Goal: Transaction & Acquisition: Subscribe to service/newsletter

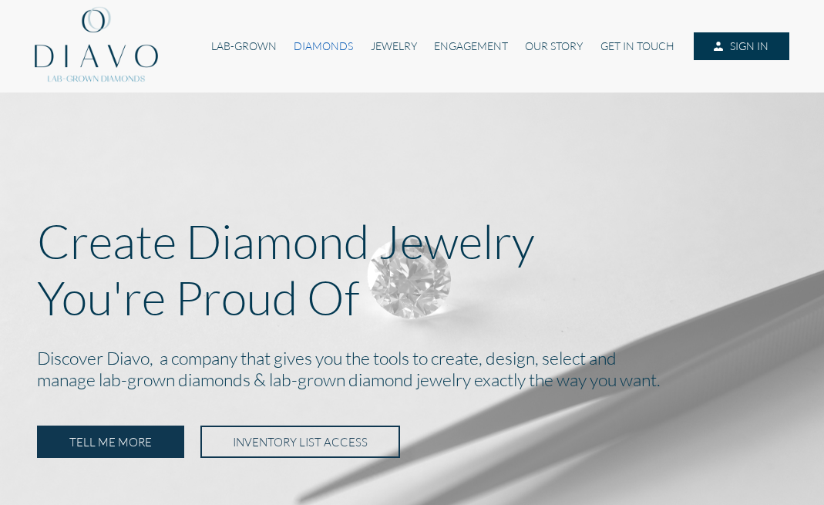
click at [313, 48] on link "DIAMONDS" at bounding box center [323, 46] width 76 height 28
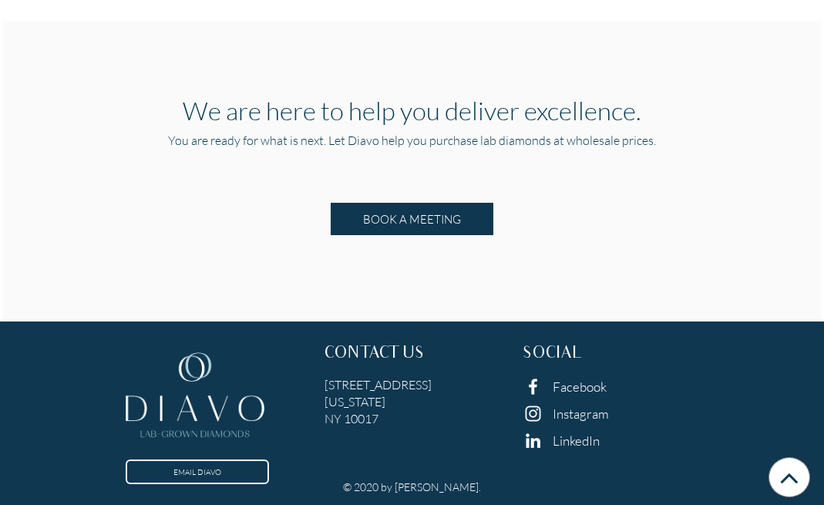
scroll to position [1565, 0]
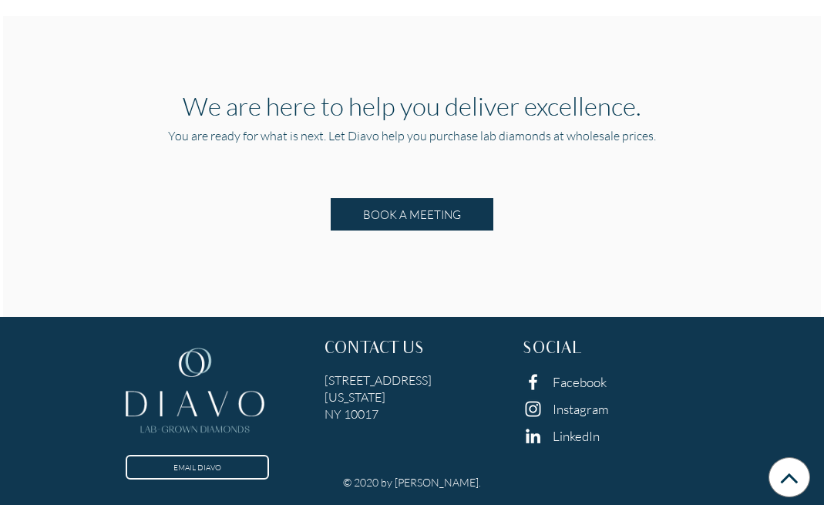
click at [412, 395] on h5 "6 East 45th Street, Suite 1107 New York NY 10017" at bounding box center [413, 397] width 176 height 51
click at [397, 333] on div "EMAIL DIAVO CONTACT US 6 East 45th Street, Suite 1107 New York NY 10017 SOCIAL …" at bounding box center [412, 401] width 795 height 147
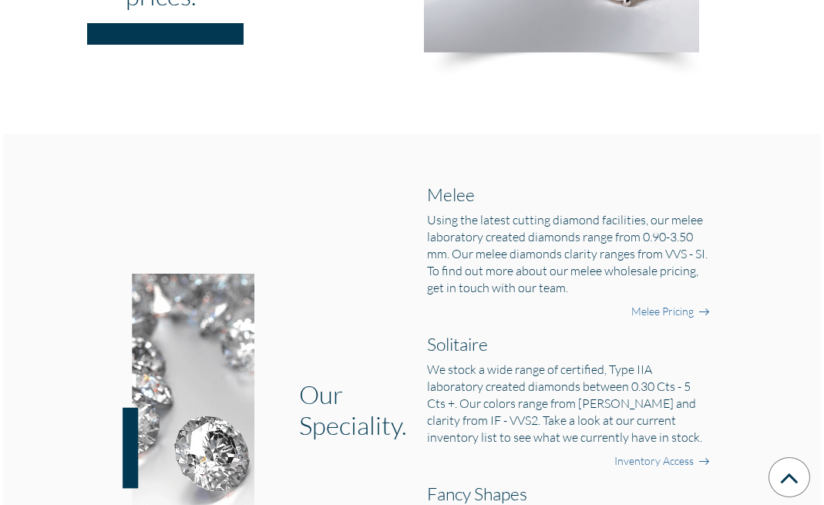
scroll to position [0, 0]
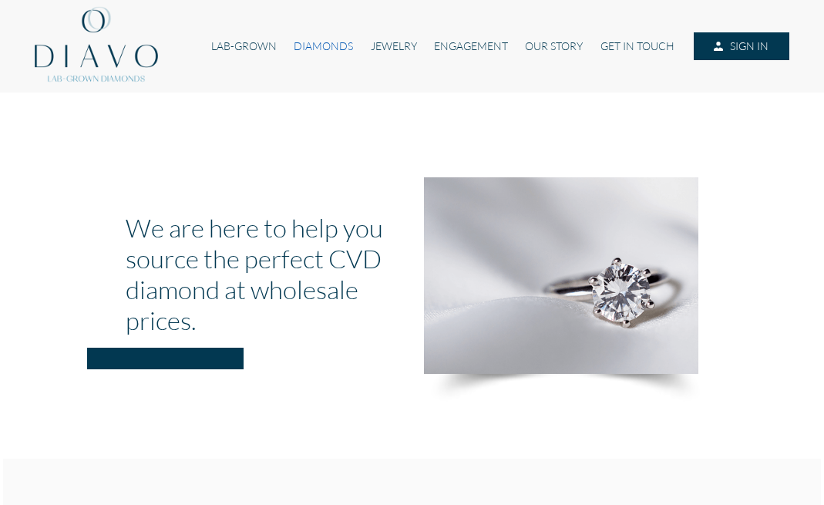
click at [311, 42] on link "DIAMONDS" at bounding box center [323, 46] width 76 height 28
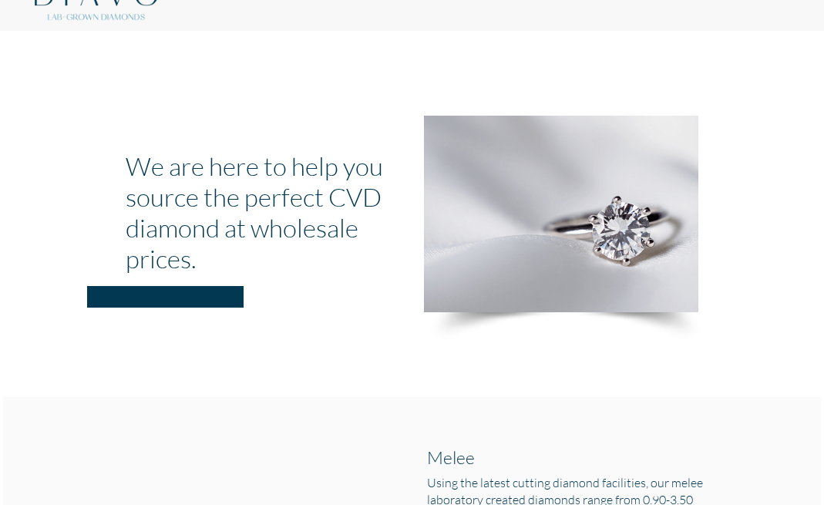
click at [197, 291] on hr at bounding box center [165, 297] width 157 height 22
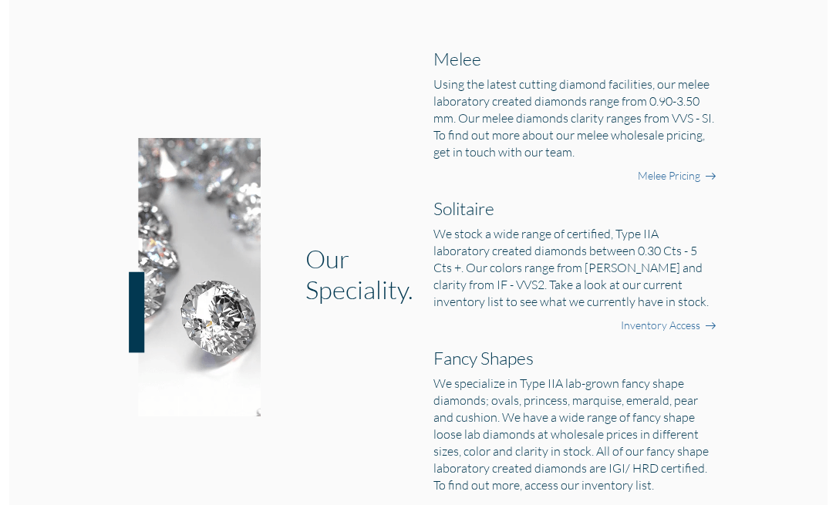
scroll to position [457, 0]
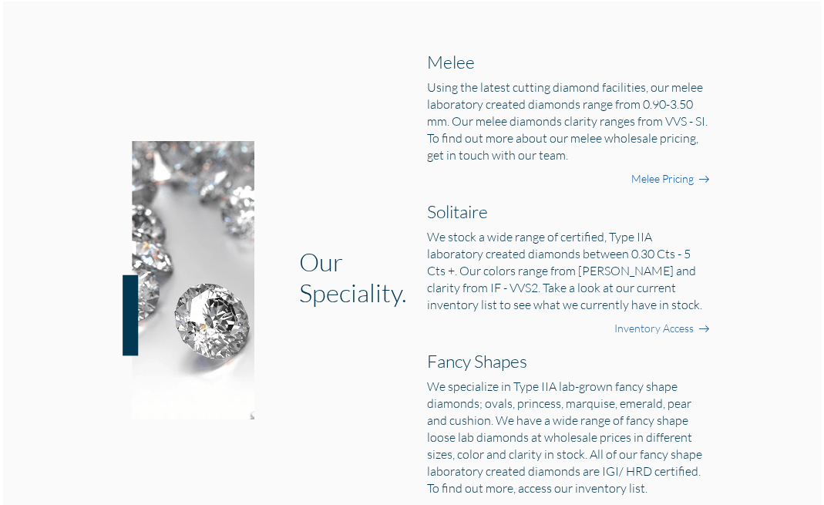
click at [678, 177] on link "Melee Pricing" at bounding box center [663, 178] width 62 height 15
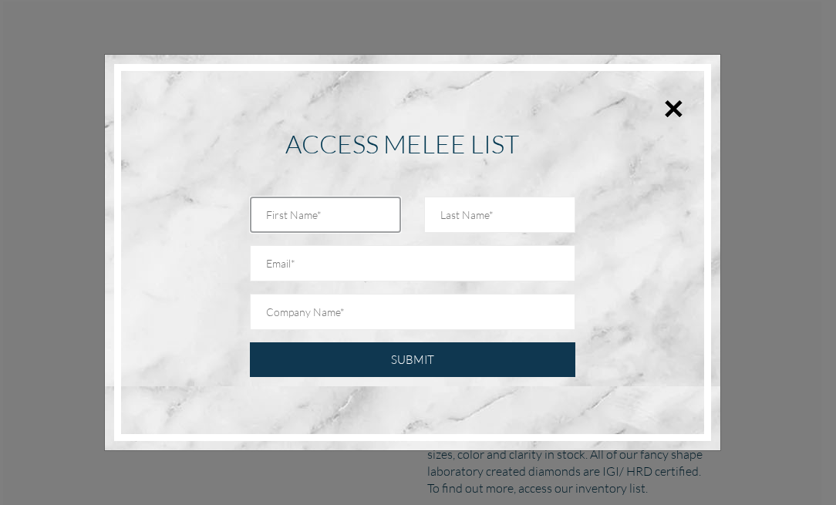
click at [303, 214] on input "text" at bounding box center [325, 215] width 151 height 36
type input "[PERSON_NAME]"
type input "PEREZ"
type input "info@caseyperezjewelry.com"
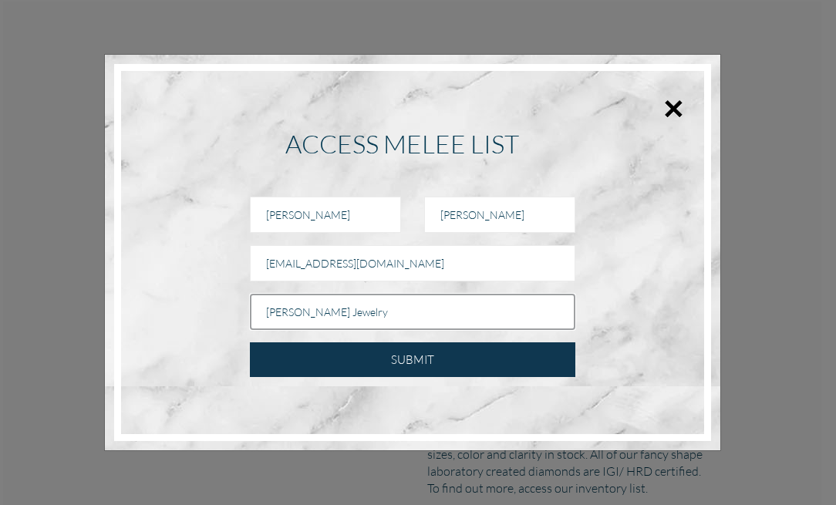
click at [414, 297] on input "Casey Perez Jewelry" at bounding box center [412, 312] width 325 height 36
click at [395, 305] on input "Casey Perez Jewelry" at bounding box center [412, 312] width 325 height 36
type input "Casey Perez"
click at [395, 305] on input "Casey Perez" at bounding box center [412, 312] width 325 height 36
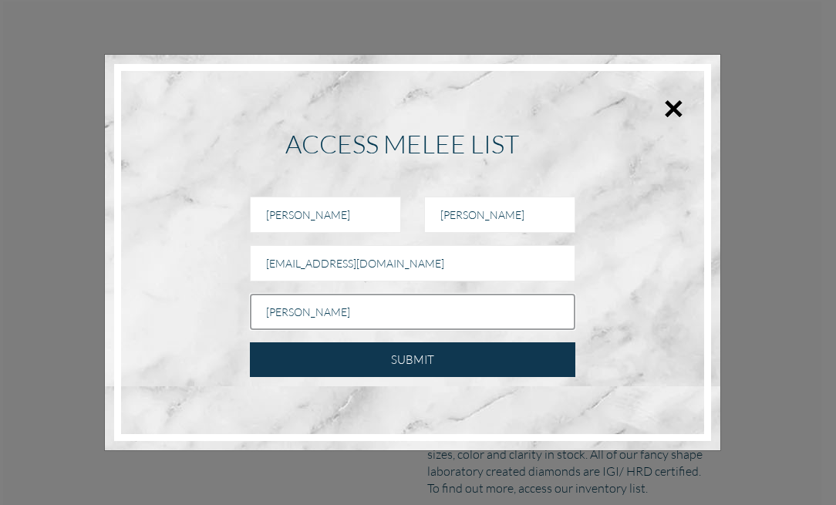
click at [395, 305] on input "Casey Perez" at bounding box center [412, 312] width 325 height 36
type input "Casey Perez Jewelry"
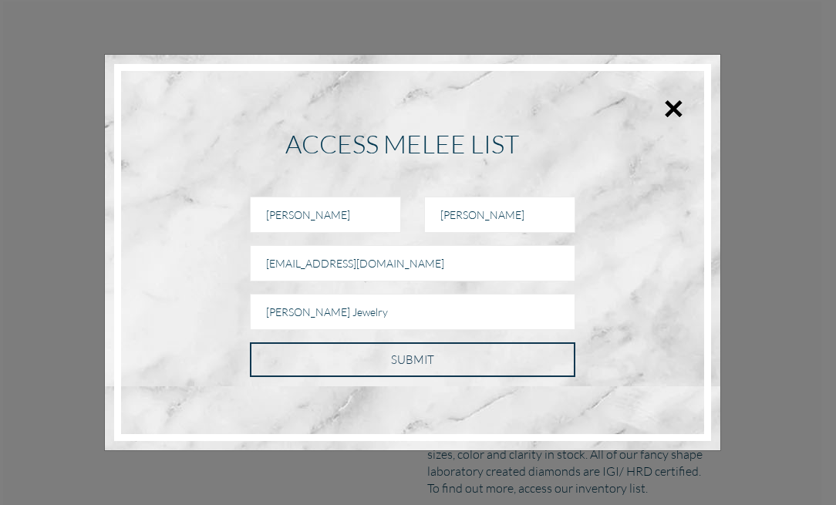
click at [418, 349] on input "SUBMIT" at bounding box center [412, 359] width 325 height 35
click at [400, 358] on input "SUBMIT" at bounding box center [412, 359] width 325 height 35
click at [406, 361] on input "SUBMIT" at bounding box center [412, 359] width 325 height 35
click at [450, 366] on input "SUBMIT" at bounding box center [412, 359] width 325 height 35
click at [454, 366] on input "SUBMIT" at bounding box center [412, 359] width 325 height 35
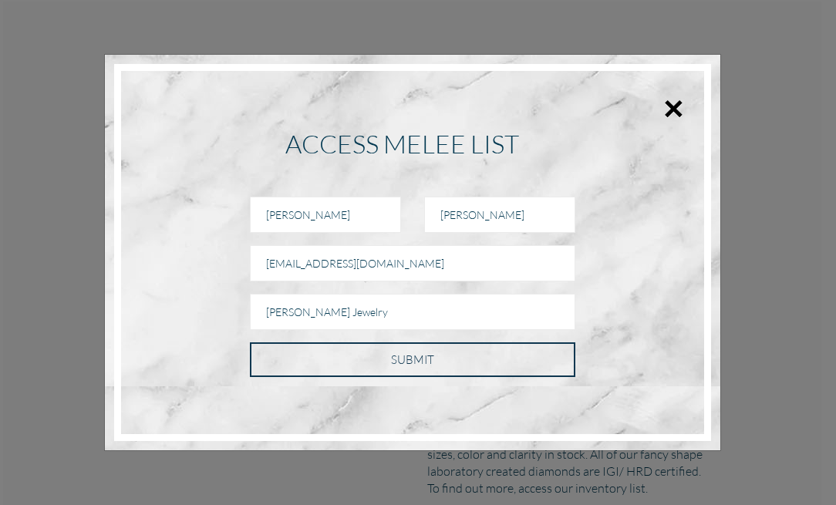
click at [454, 366] on input "SUBMIT" at bounding box center [412, 359] width 325 height 35
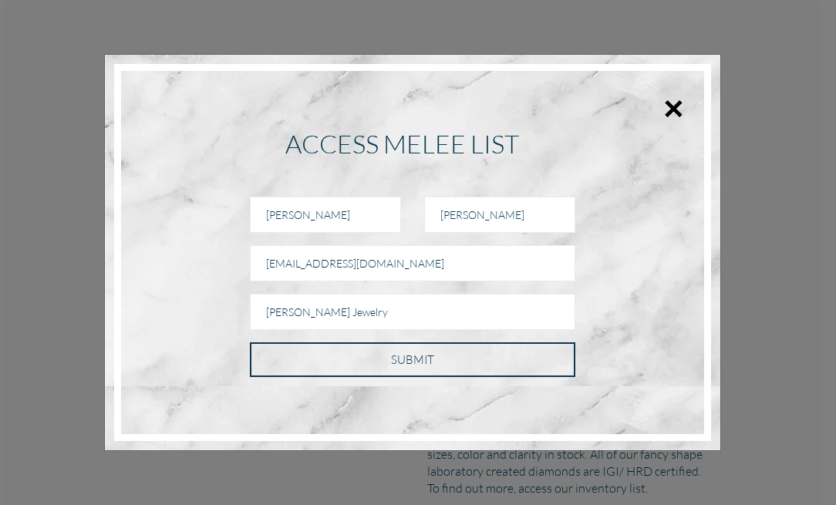
click at [392, 351] on input "SUBMIT" at bounding box center [412, 359] width 325 height 35
click at [250, 342] on input "SUBMIT" at bounding box center [412, 359] width 325 height 35
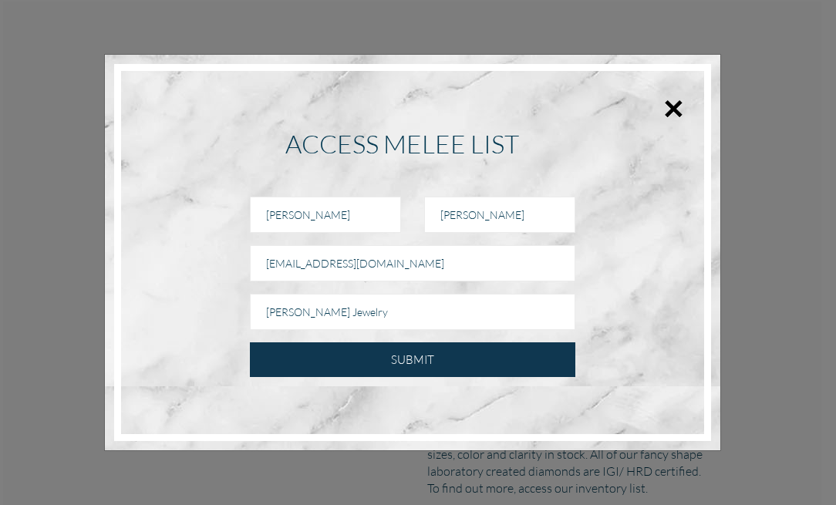
click at [669, 226] on div "CASEY PEREZ Casey Perez Jewelry SUBMIT" at bounding box center [413, 286] width 566 height 181
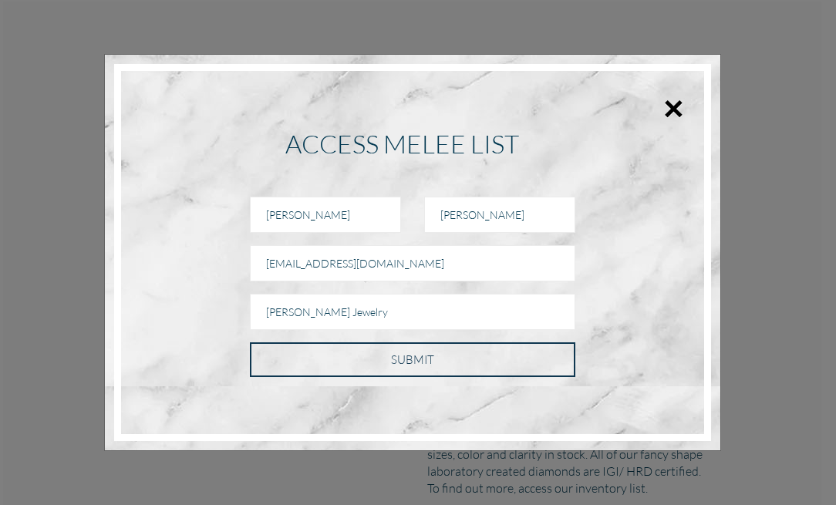
click at [453, 366] on input "SUBMIT" at bounding box center [412, 359] width 325 height 35
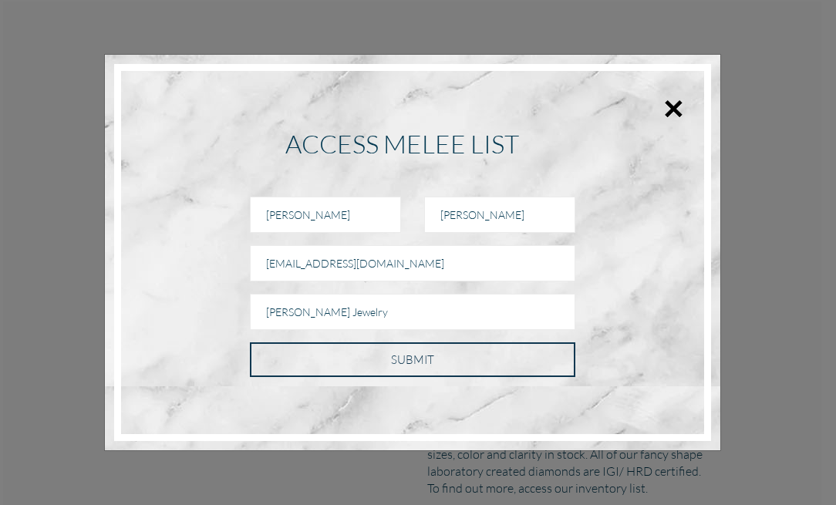
click at [453, 366] on input "SUBMIT" at bounding box center [412, 359] width 325 height 35
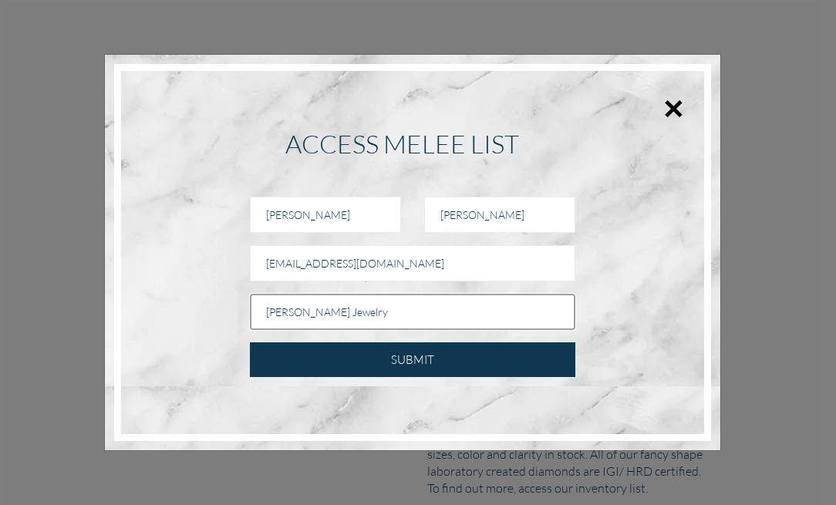
click at [486, 306] on input "Casey Perez Jewelry" at bounding box center [412, 312] width 325 height 36
click at [250, 342] on input "SUBMIT" at bounding box center [412, 359] width 325 height 35
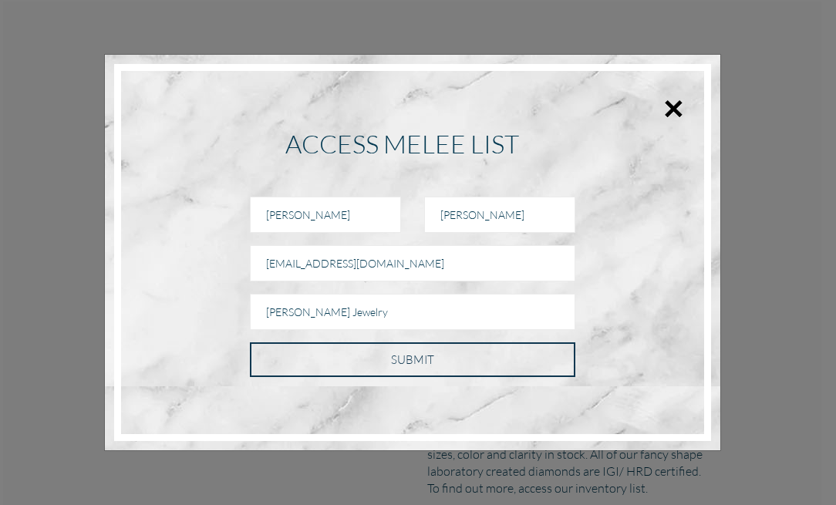
click at [392, 373] on input "SUBMIT" at bounding box center [412, 359] width 325 height 35
click at [401, 363] on input "SUBMIT" at bounding box center [412, 359] width 325 height 35
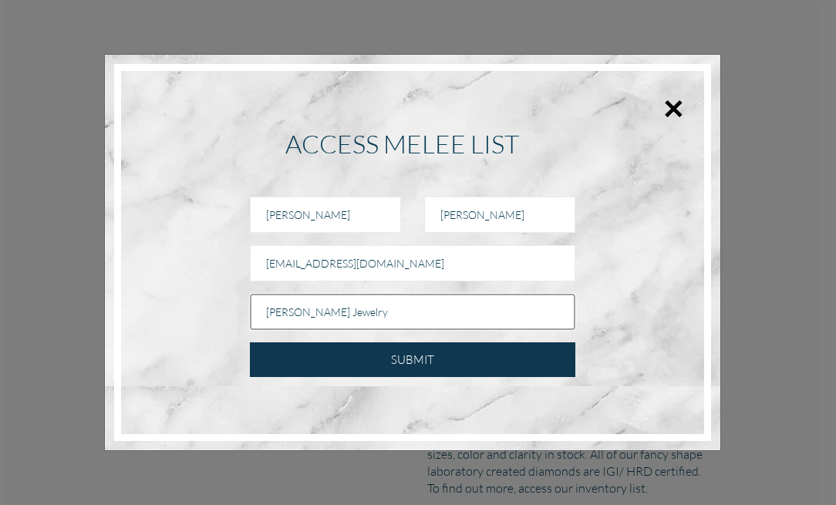
click at [467, 327] on input "Casey Perez Jewelry" at bounding box center [412, 312] width 325 height 36
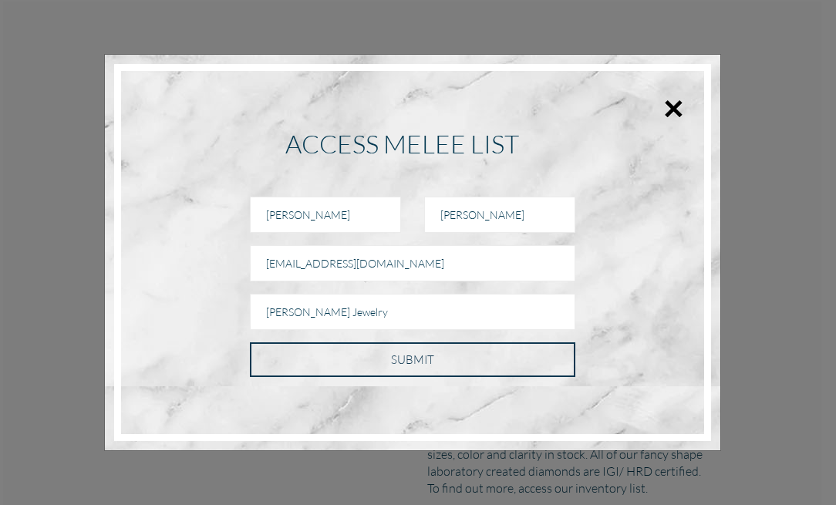
click at [430, 352] on input "SUBMIT" at bounding box center [412, 359] width 325 height 35
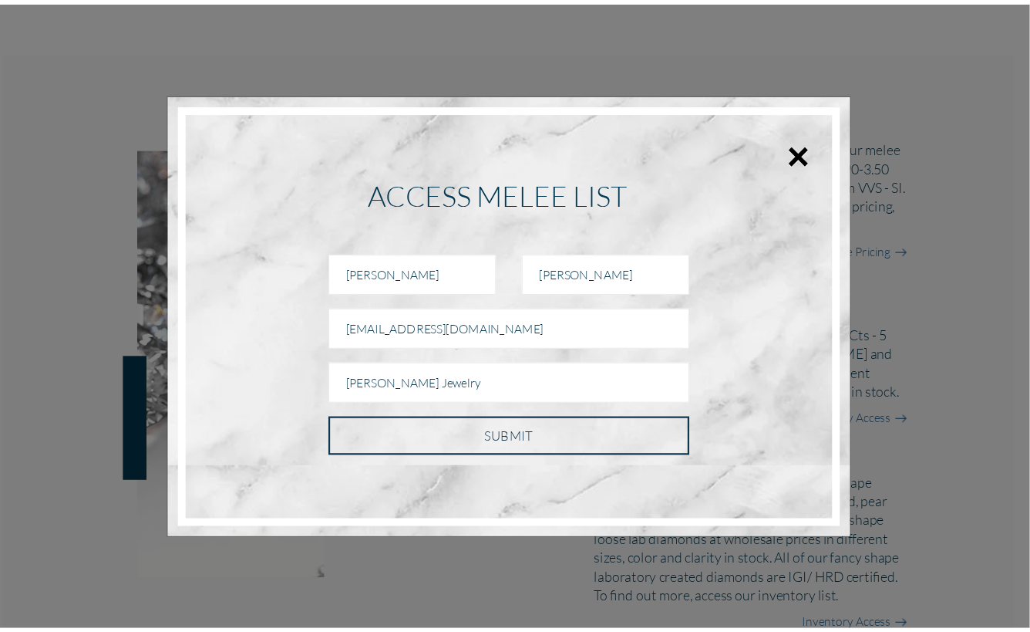
scroll to position [456, 0]
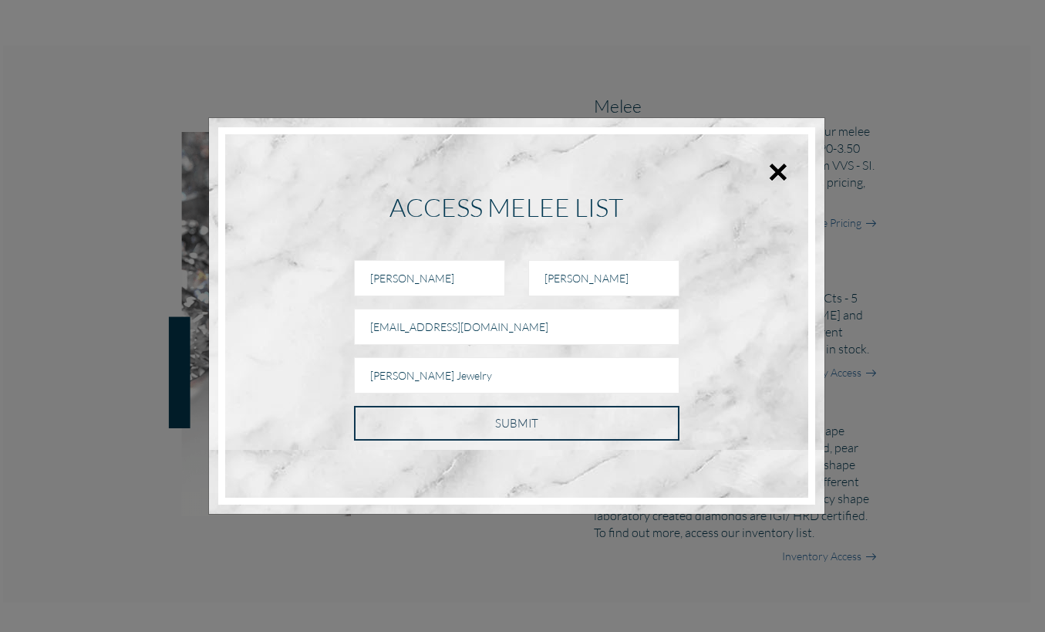
click at [539, 428] on input "SUBMIT" at bounding box center [516, 423] width 325 height 35
click at [538, 428] on input "SUBMIT" at bounding box center [516, 423] width 325 height 35
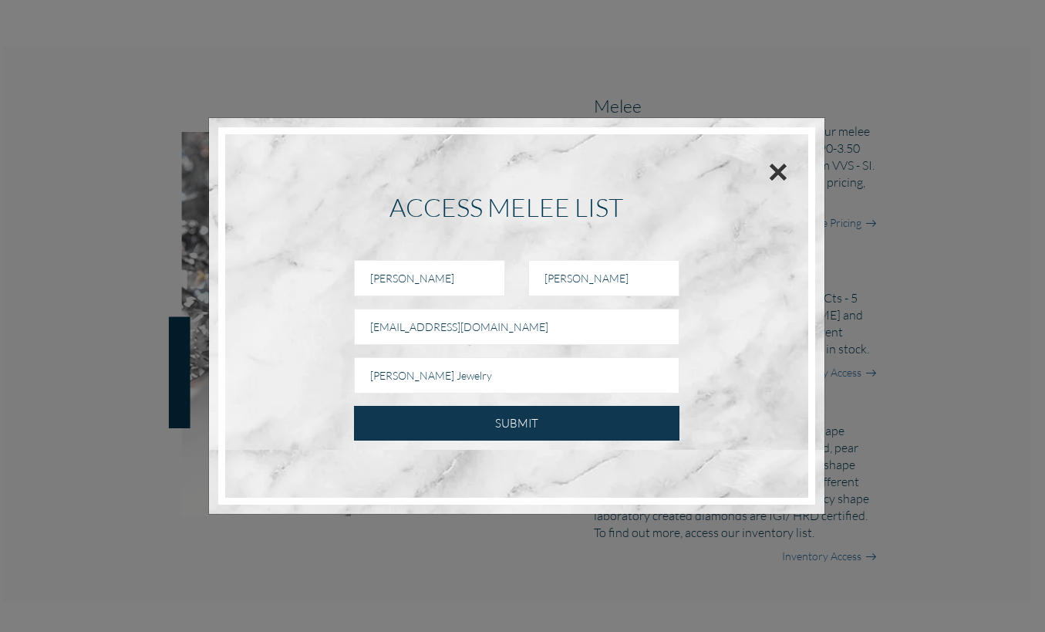
click at [777, 164] on button "×" at bounding box center [778, 171] width 20 height 35
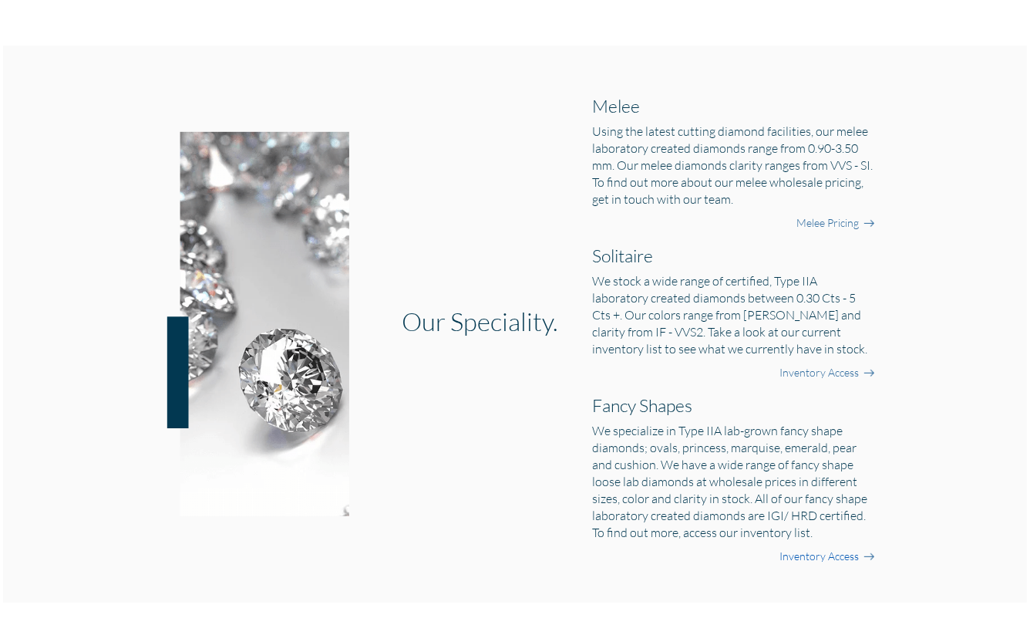
click at [824, 504] on link "Inventory Access" at bounding box center [819, 555] width 79 height 15
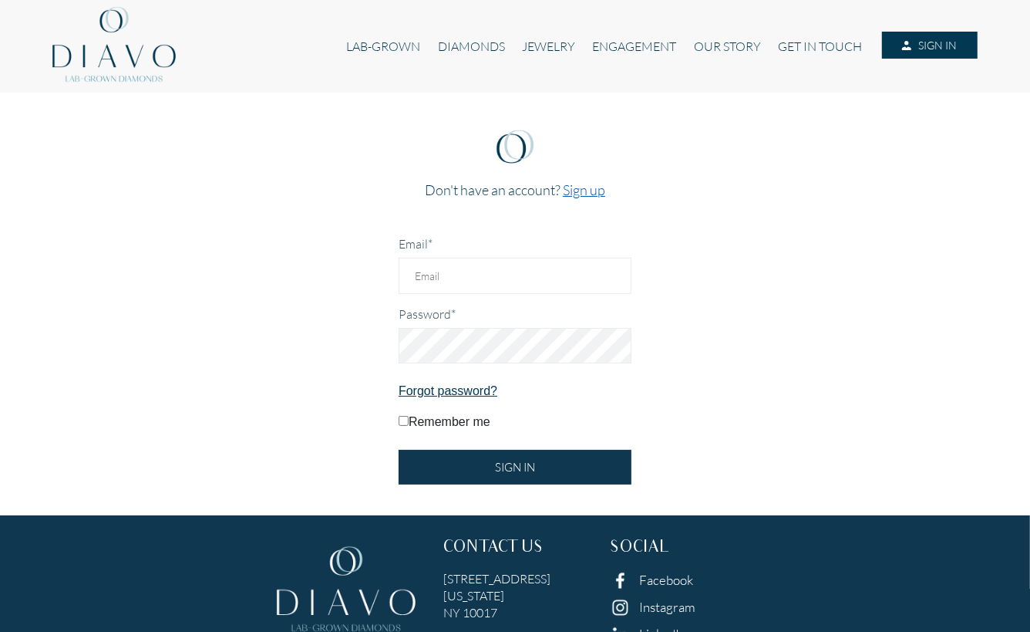
click at [595, 192] on link "Sign up" at bounding box center [584, 189] width 42 height 17
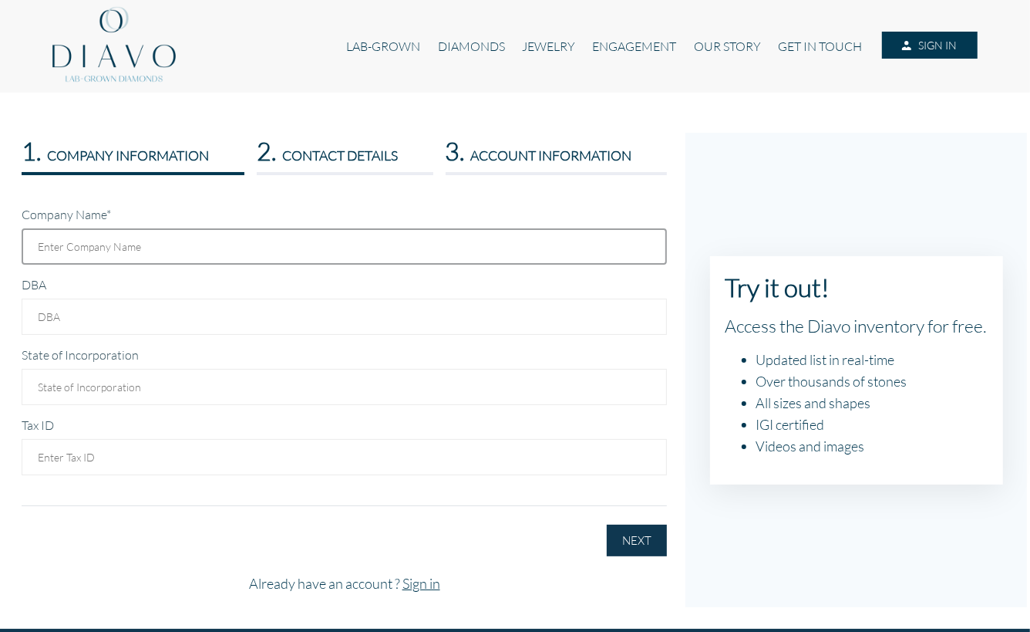
click at [273, 243] on input "text" at bounding box center [344, 246] width 645 height 36
type input "Casey Perez Jewelry"
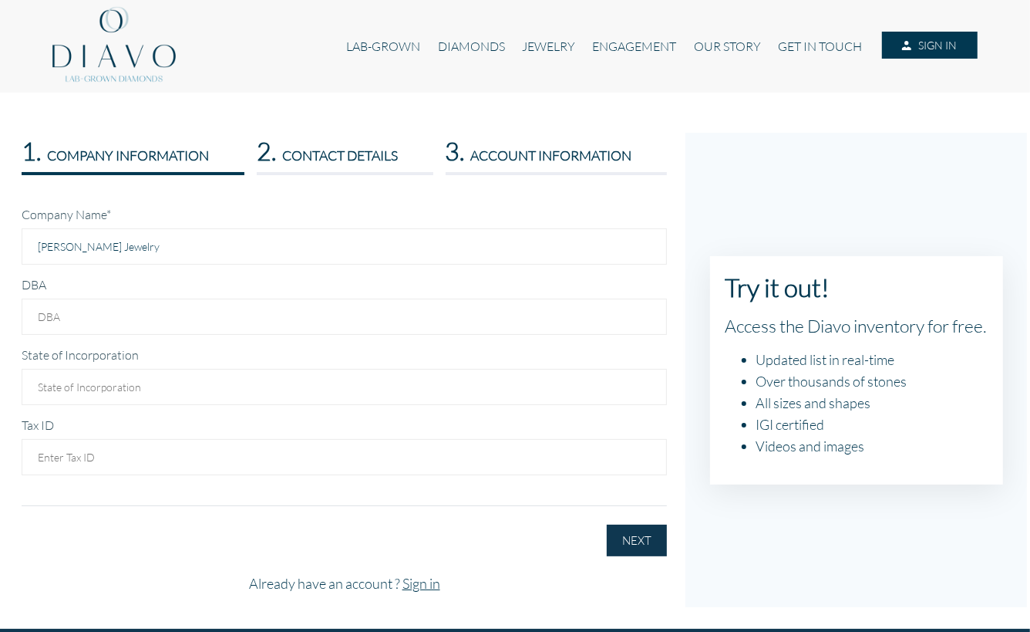
type input "NY"
click at [177, 318] on input "DBA" at bounding box center [344, 316] width 645 height 36
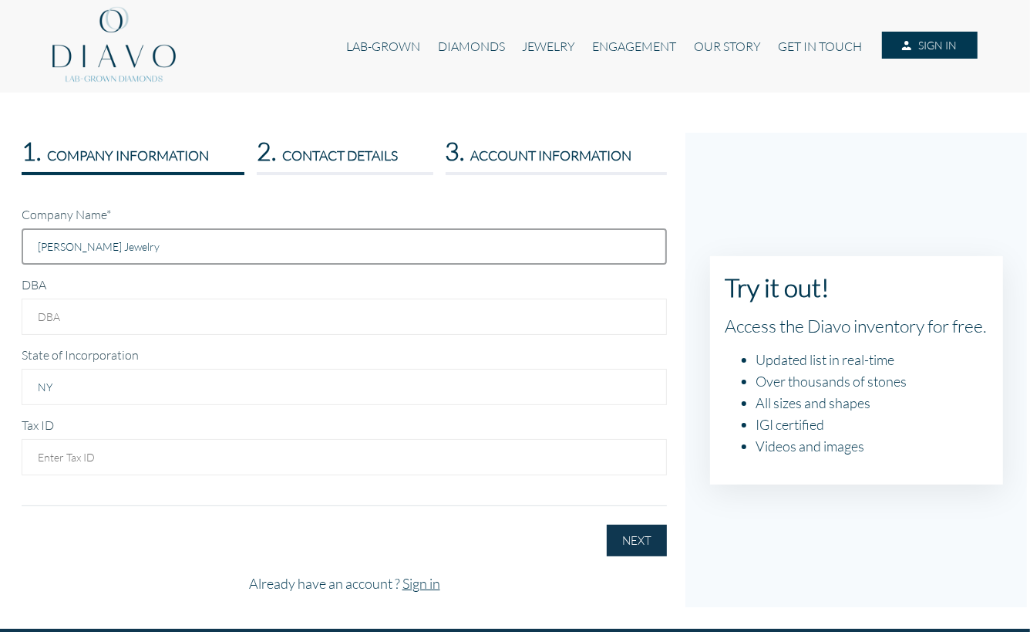
click at [177, 249] on input "Casey Perez Jewelry" at bounding box center [344, 246] width 645 height 36
drag, startPoint x: 177, startPoint y: 249, endPoint x: -169, endPoint y: 249, distance: 345.5
click at [0, 249] on html "LAB-GROWN DIAMONDS JEWELRY ENGAGEMENT OUR STORY GET IN TOUCH SIGN IN 1." at bounding box center [515, 409] width 1030 height 818
type input "Artifacts"
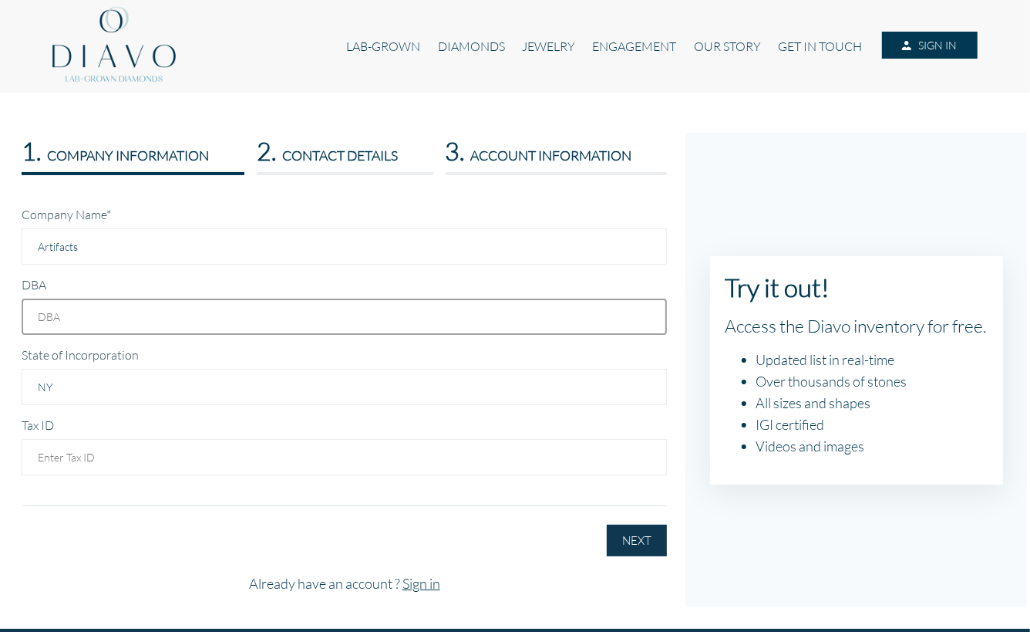
click at [145, 317] on input "DBA" at bounding box center [344, 316] width 645 height 36
type input "Casey Perez Jewelry"
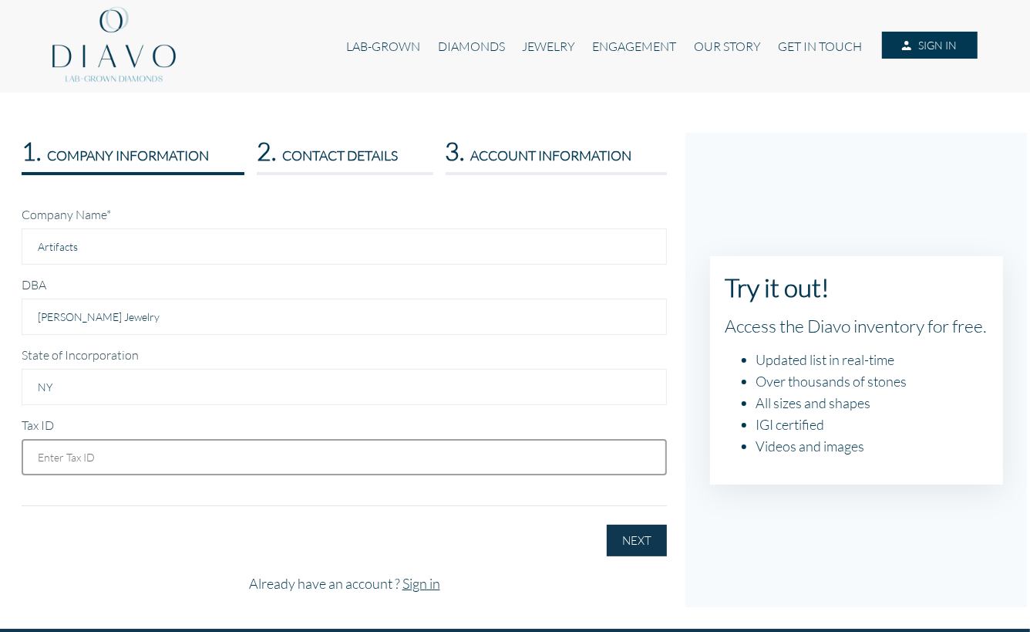
click at [68, 458] on input "text" at bounding box center [344, 457] width 645 height 36
paste input "85-0789747"
type input "85-0789747"
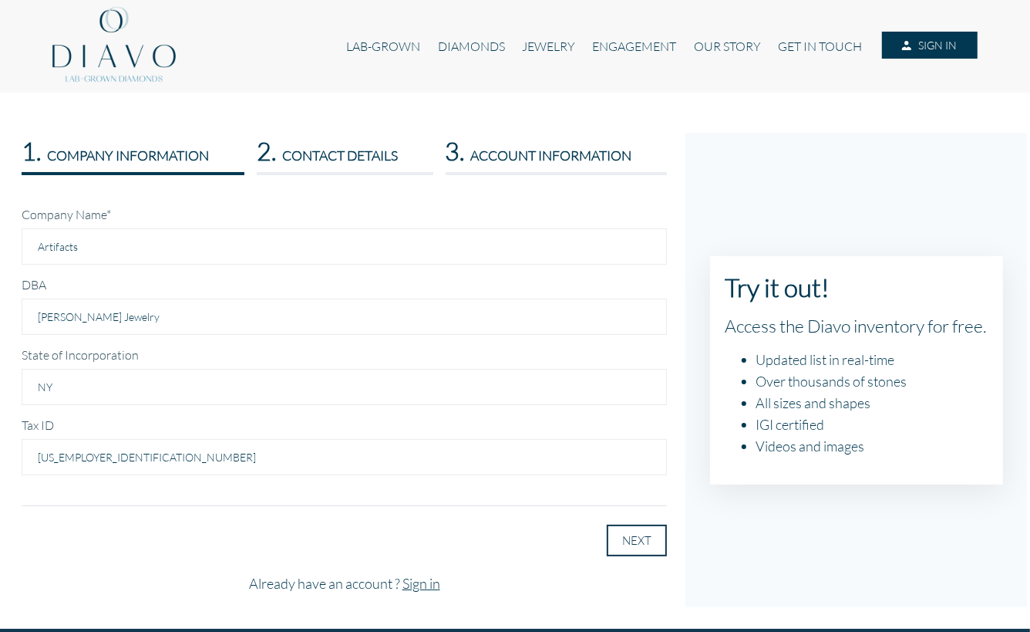
click at [631, 546] on button "NEXT" at bounding box center [637, 540] width 60 height 32
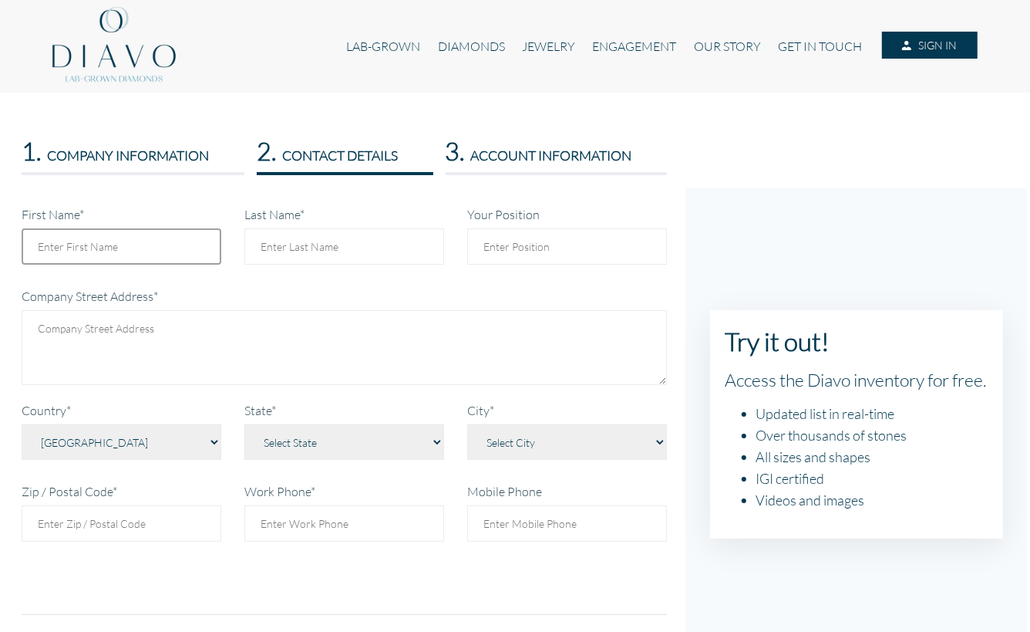
click at [130, 237] on input "First Name*" at bounding box center [122, 246] width 200 height 36
type input "CASEY"
type input "PEREZ"
type textarea "500 St Marks Ave, 602 #602"
select select "1452"
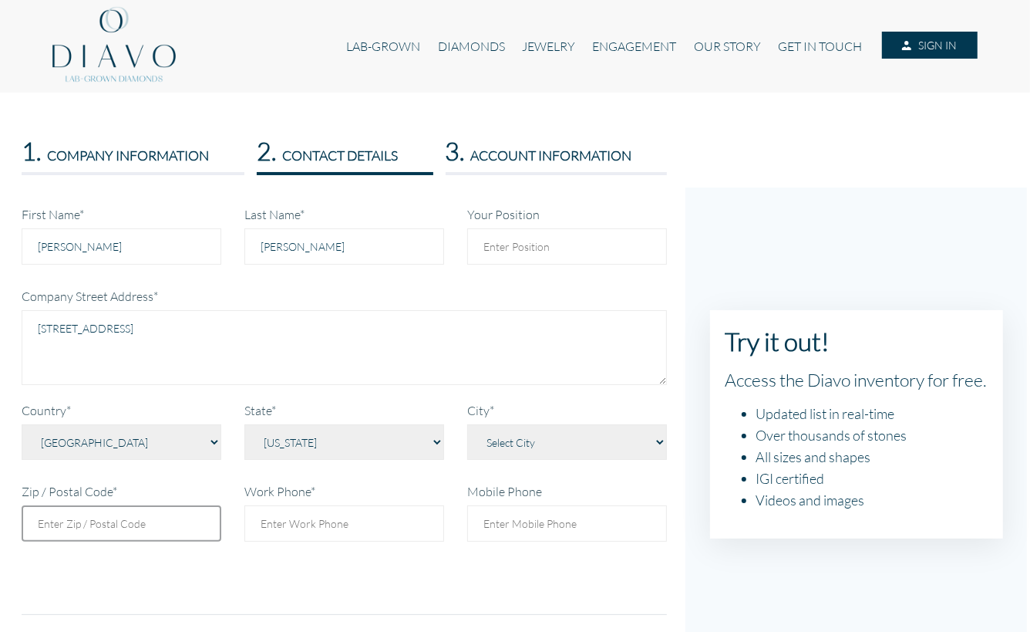
type input "11238"
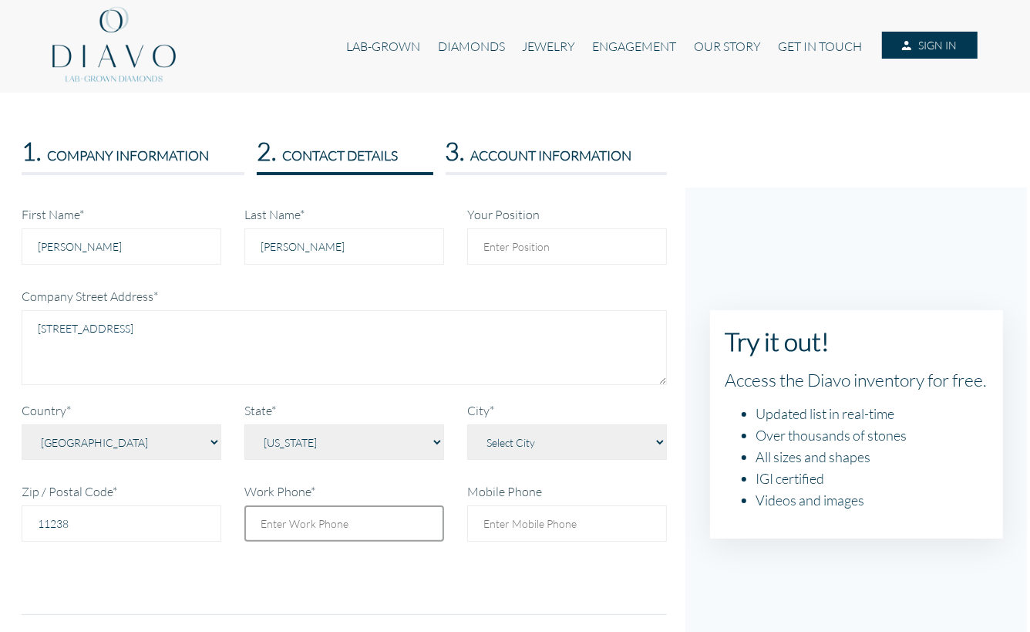
type input "2146819657"
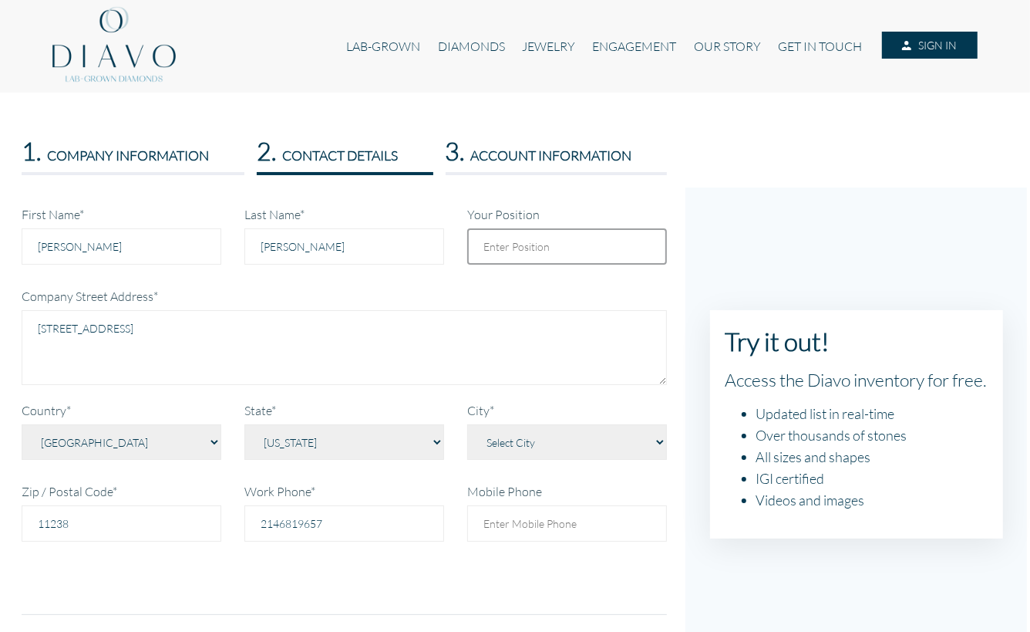
click at [593, 248] on input "Your Position" at bounding box center [567, 246] width 200 height 36
type input "Owner"
drag, startPoint x: 279, startPoint y: 363, endPoint x: -75, endPoint y: 269, distance: 366.2
click at [0, 269] on html "LAB-GROWN DIAMONDS JEWELRY ENGAGEMENT OUR STORY GET IN TOUCH SIGN IN 1." at bounding box center [515, 463] width 1030 height 927
type textarea "109 Ingraham St Studio 208"
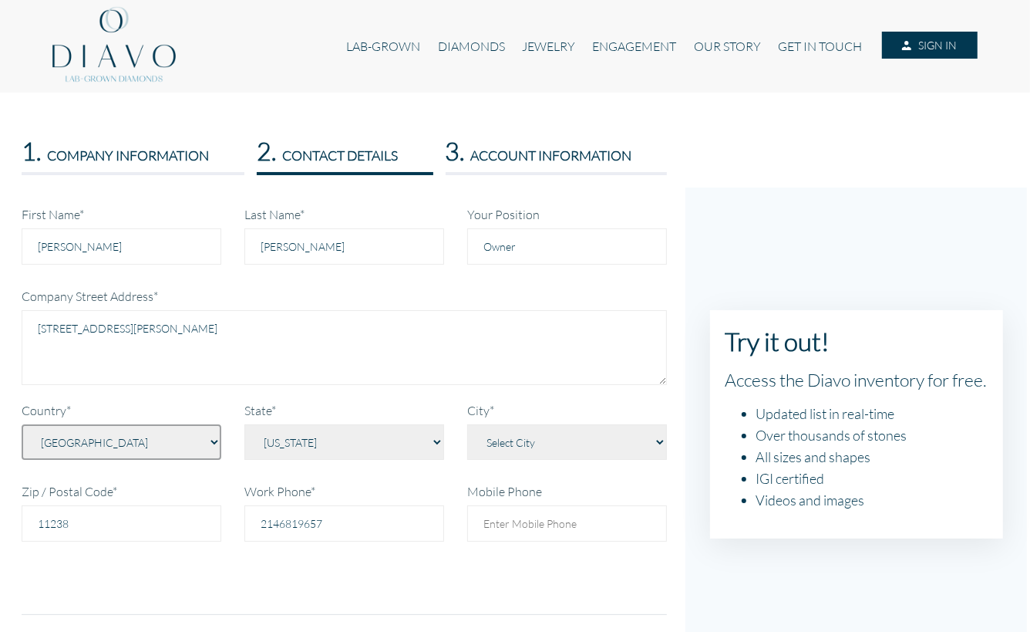
click at [150, 445] on select "Select Country Afghanistan Aland Islands Albania Algeria American Samoa Andorra…" at bounding box center [122, 441] width 200 height 35
click at [22, 424] on select "Select Country Afghanistan Aland Islands Albania Algeria American Samoa Andorra…" at bounding box center [122, 441] width 200 height 35
click at [368, 430] on select "Select State Alabama Alaska American Samoa Arizona Arkansas Baker Island Califo…" at bounding box center [344, 441] width 200 height 35
click at [564, 446] on select "Select City Adams Adams Center Addison Airmont Akron Alabama Albany Albany Coun…" at bounding box center [567, 441] width 200 height 35
click at [543, 446] on select "Select City Adams Adams Center Addison Airmont Akron Alabama Albany Albany Coun…" at bounding box center [567, 441] width 200 height 35
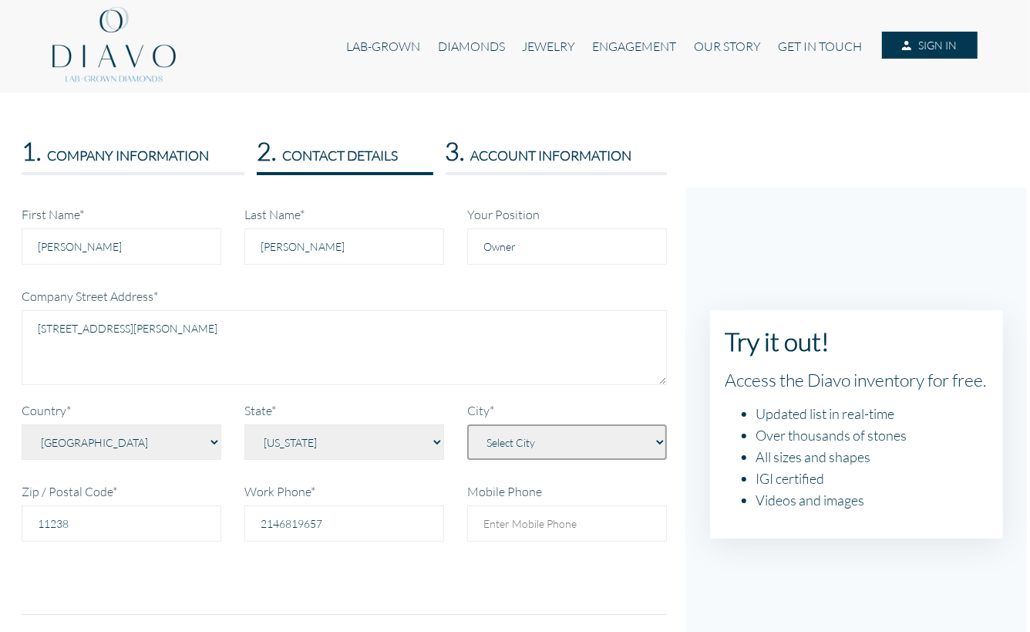
select select "Brooklyn"
click at [467, 424] on select "Select City Adams Adams Center Addison Airmont Akron Alabama Albany Albany Coun…" at bounding box center [567, 441] width 200 height 35
click at [74, 537] on input "11238" at bounding box center [122, 523] width 200 height 36
type input "11237"
click at [291, 575] on div "First Name* CASEY Last Name* PEREZ Your Position Owner Company Street Address* …" at bounding box center [344, 404] width 645 height 396
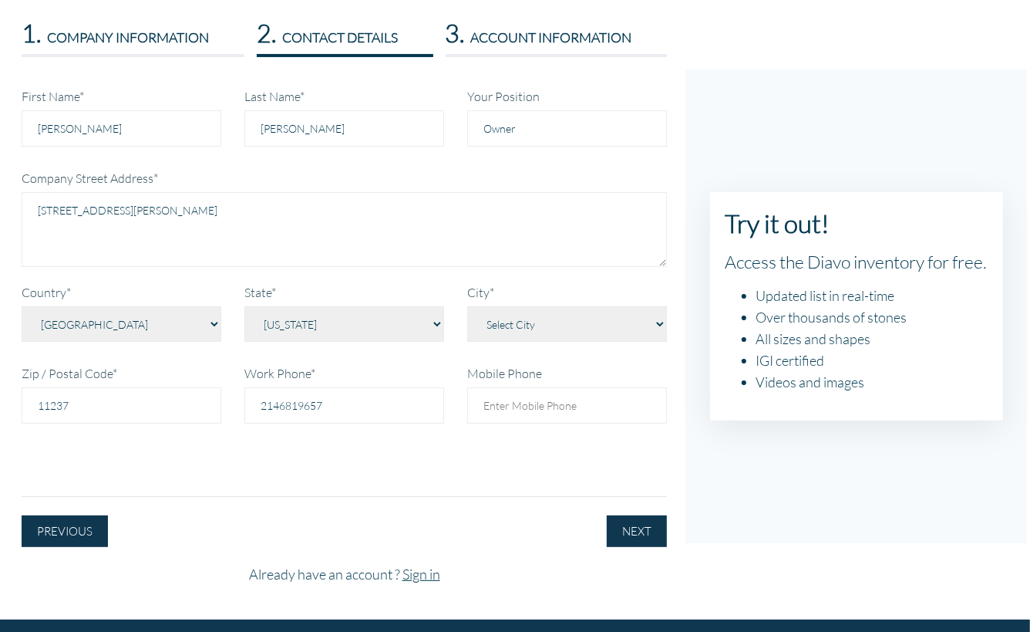
scroll to position [113, 0]
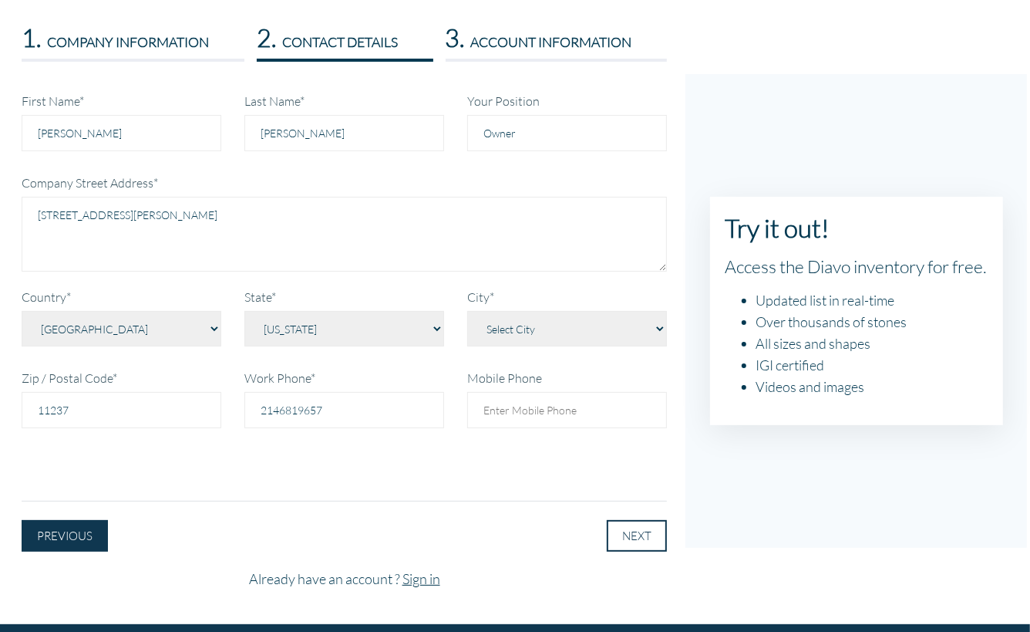
click at [657, 531] on button "NEXT" at bounding box center [637, 536] width 60 height 32
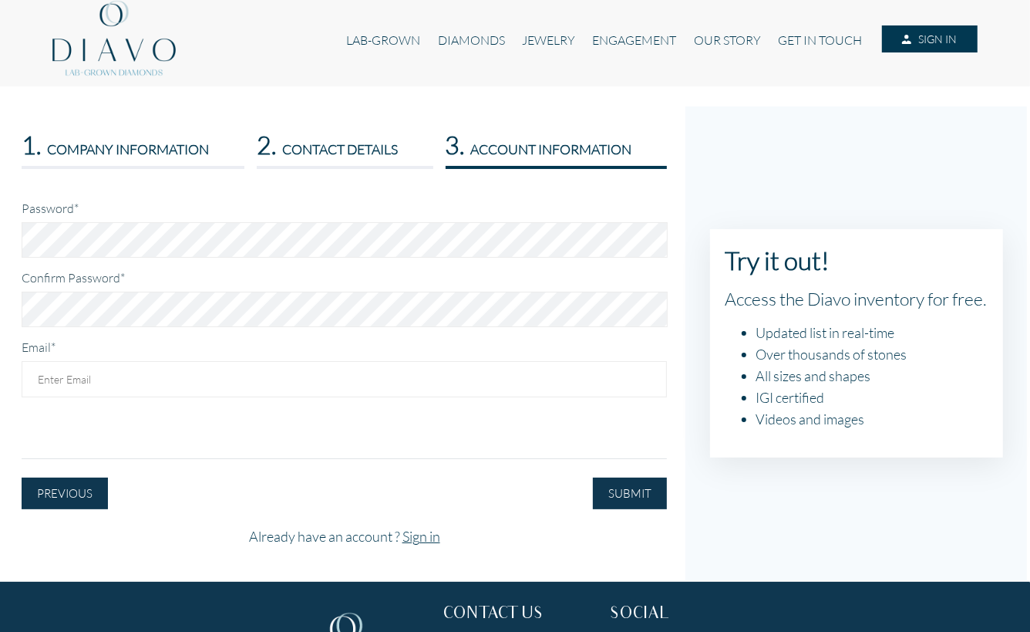
scroll to position [0, 0]
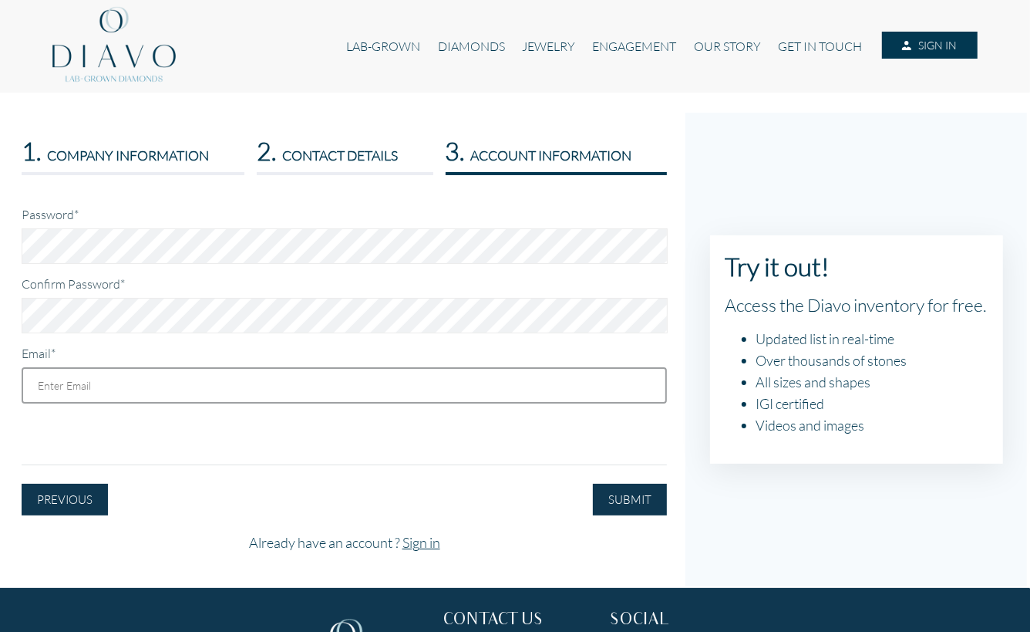
click at [110, 369] on input "Email*" at bounding box center [344, 385] width 645 height 36
type input "casey@caseyperezjewelry.com"
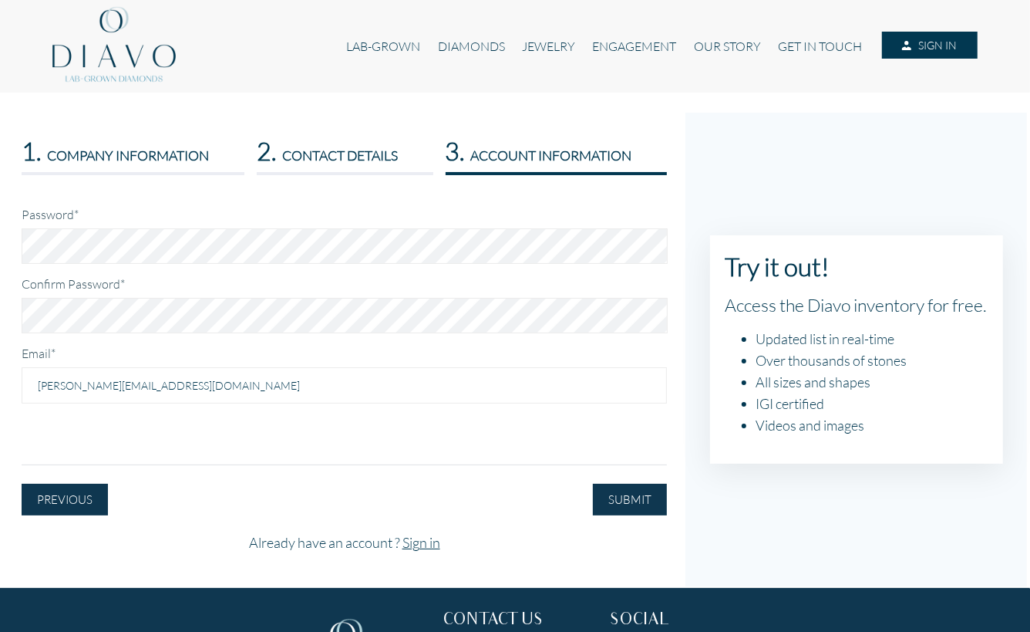
click at [393, 431] on div "Password* Confirm Password* Email* casey@caseyperezjewelry.com" at bounding box center [344, 329] width 645 height 246
click at [630, 494] on button "SUBMIT" at bounding box center [630, 499] width 74 height 32
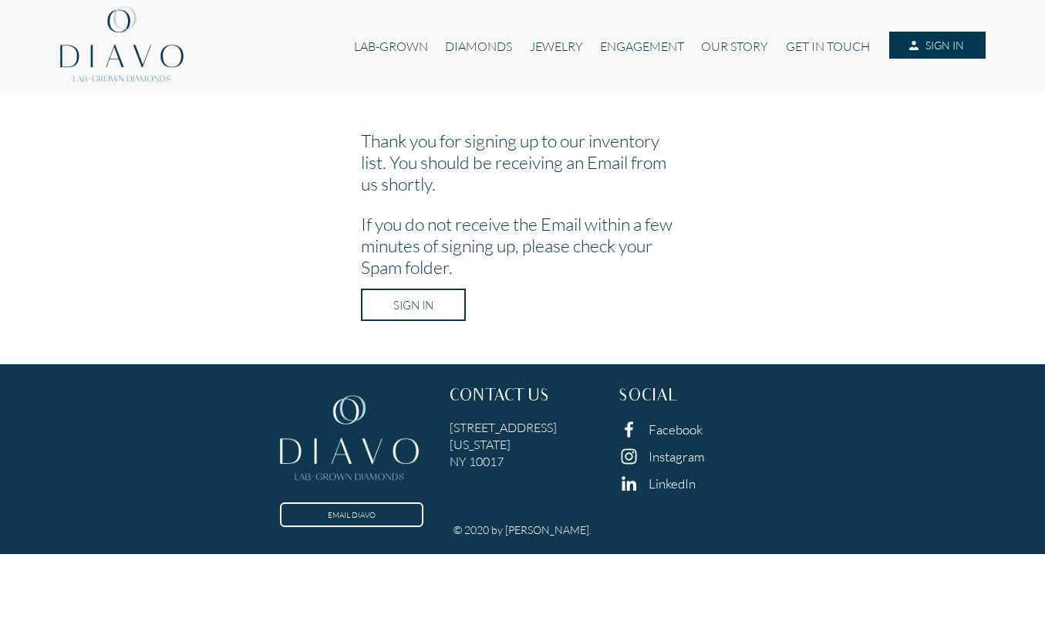
click at [426, 310] on link "SIGN IN" at bounding box center [413, 304] width 105 height 32
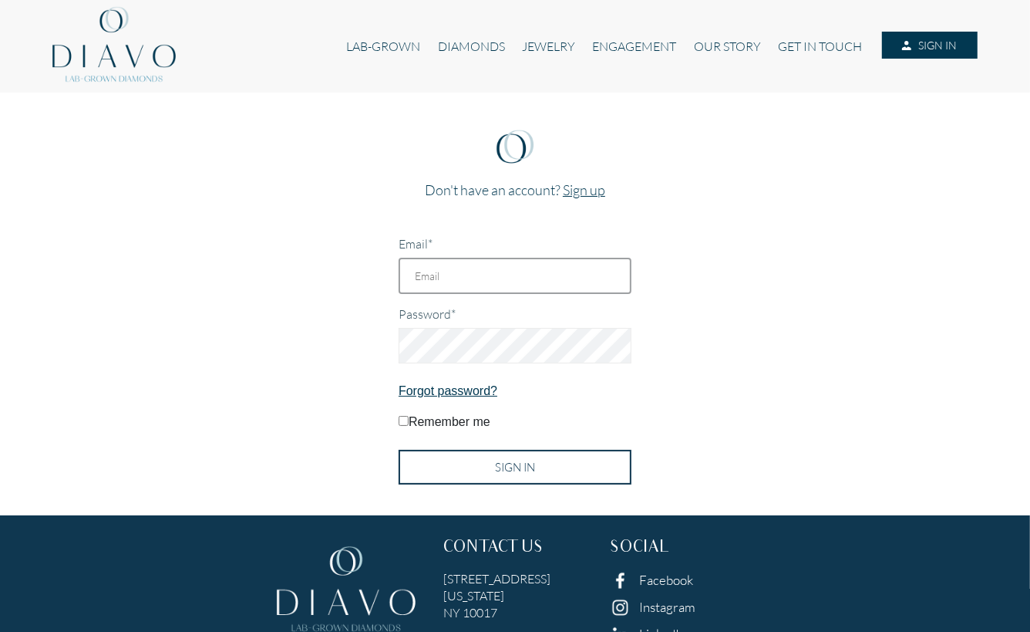
type input "[PERSON_NAME][EMAIL_ADDRESS][DOMAIN_NAME]"
click at [522, 471] on input "SIGN IN" at bounding box center [515, 467] width 233 height 35
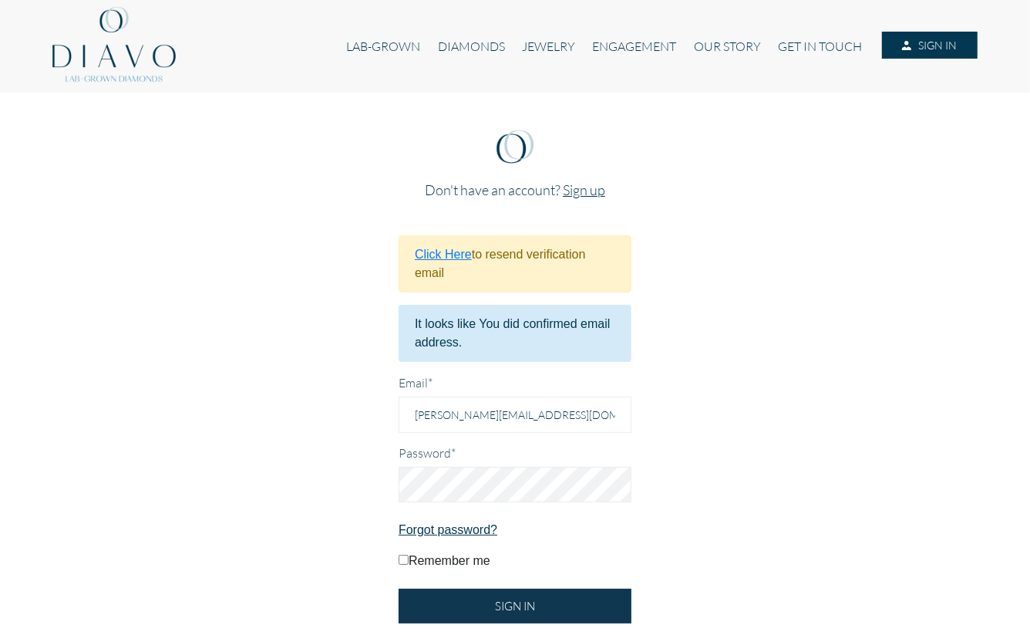
scroll to position [52, 0]
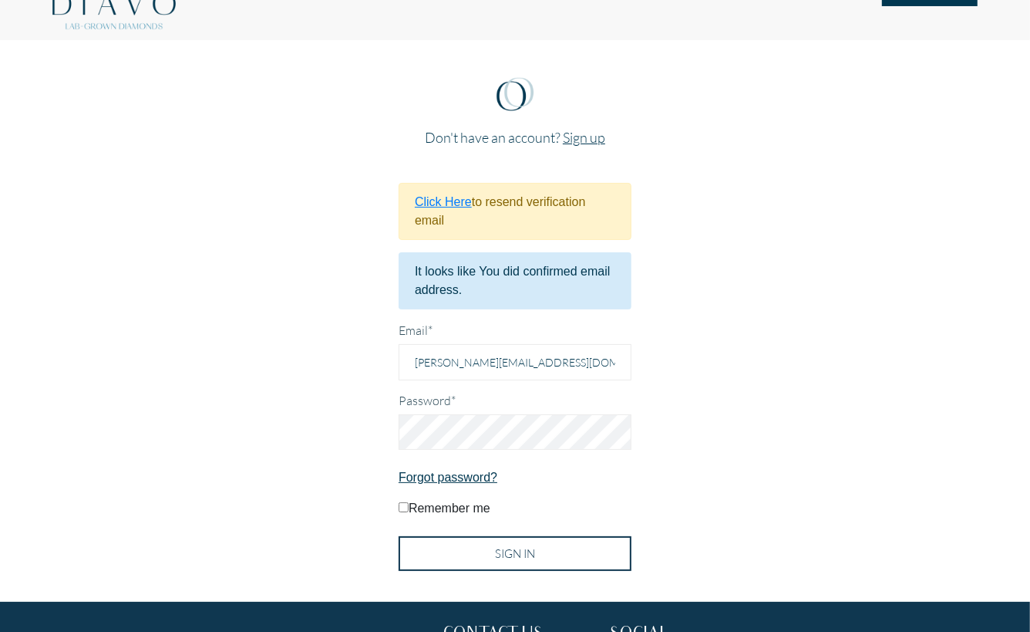
click at [507, 540] on input "SIGN IN" at bounding box center [515, 553] width 233 height 35
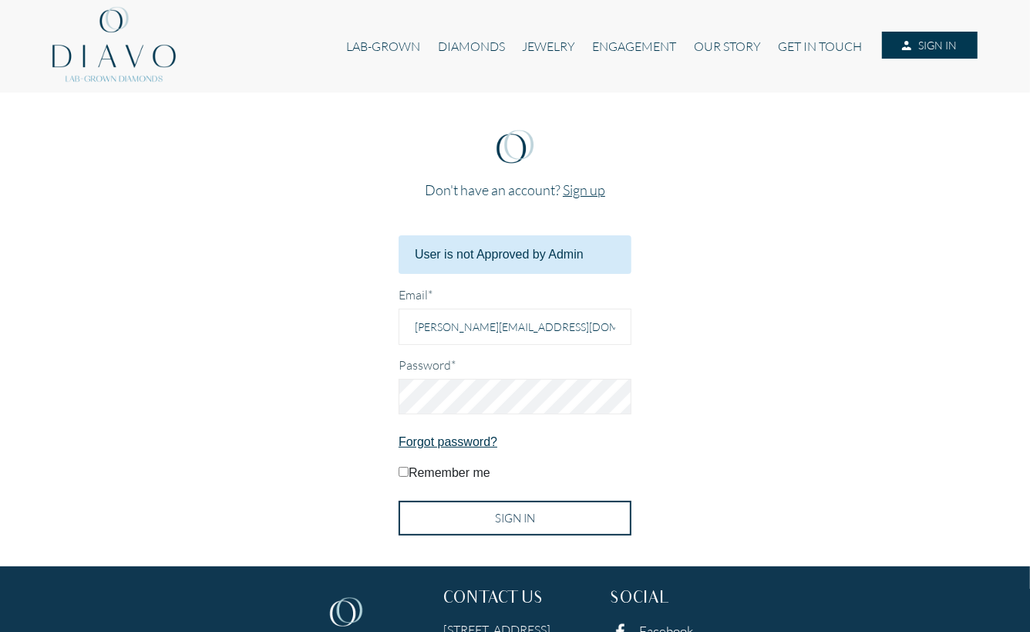
click at [489, 511] on input "SIGN IN" at bounding box center [515, 517] width 233 height 35
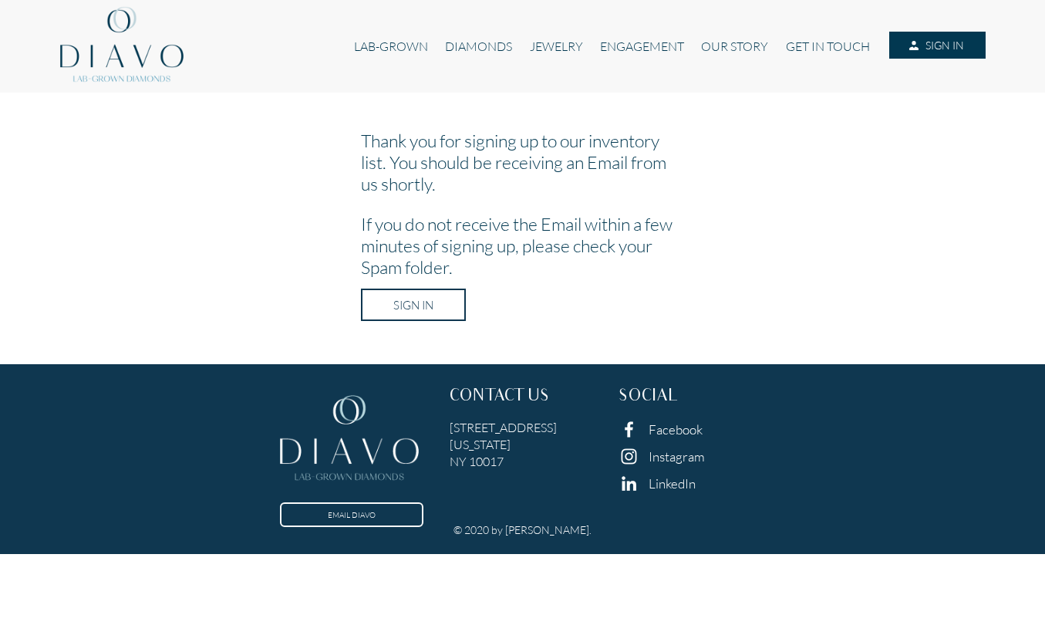
click at [438, 300] on link "SIGN IN" at bounding box center [413, 304] width 105 height 32
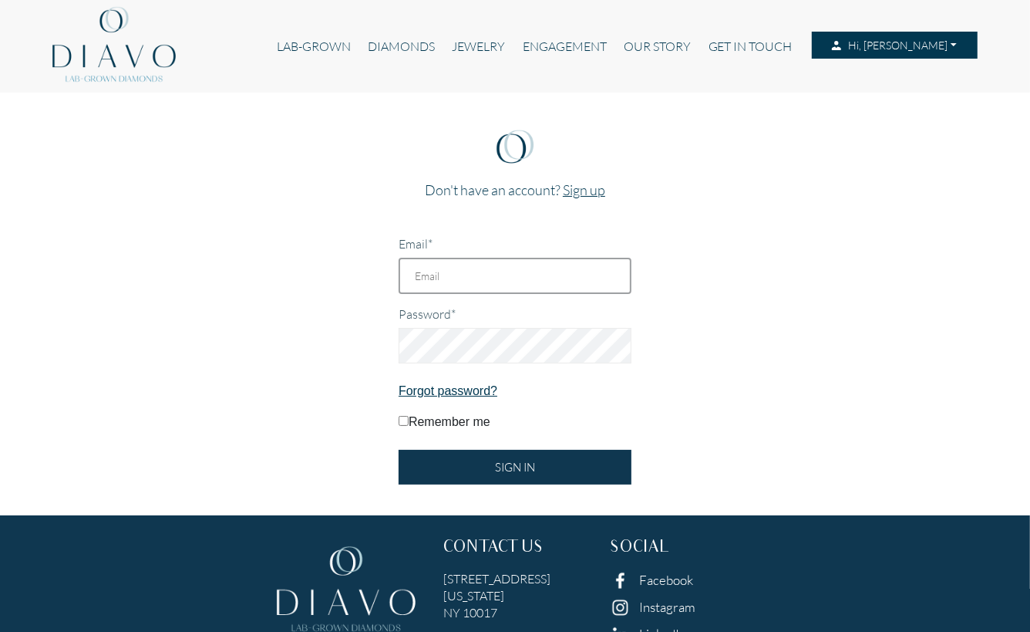
type input "[PERSON_NAME][EMAIL_ADDRESS][DOMAIN_NAME]"
click at [408, 408] on form "Email* [PERSON_NAME][EMAIL_ADDRESS][DOMAIN_NAME] Password* Forgot password? Rem…" at bounding box center [515, 359] width 233 height 249
click at [399, 425] on input "Remember me" at bounding box center [404, 421] width 10 height 10
checkbox input "true"
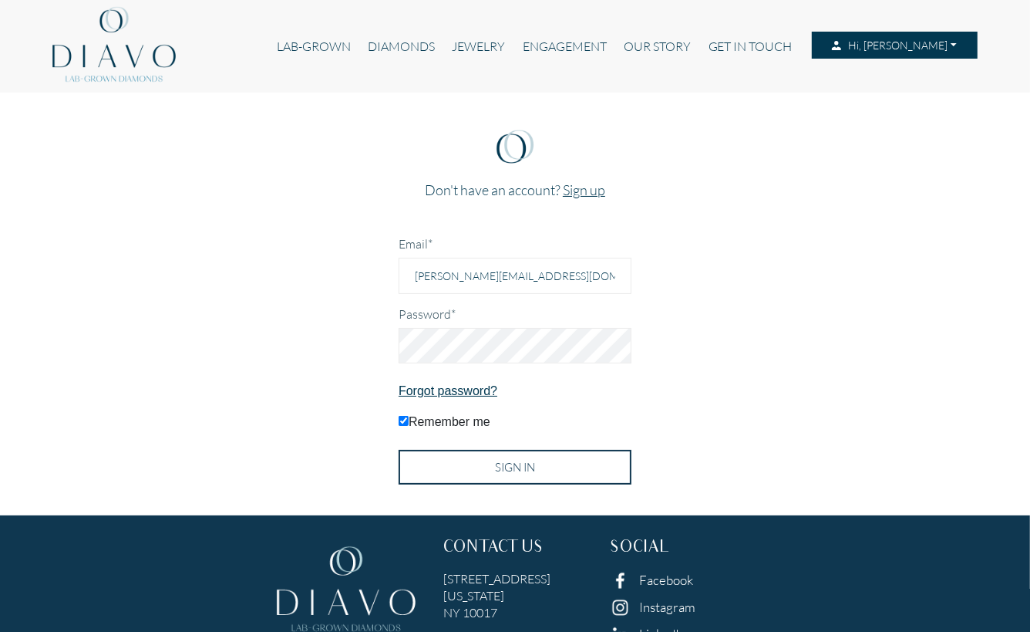
click at [470, 463] on input "SIGN IN" at bounding box center [515, 467] width 233 height 35
